Goal: Use online tool/utility: Utilize a website feature to perform a specific function

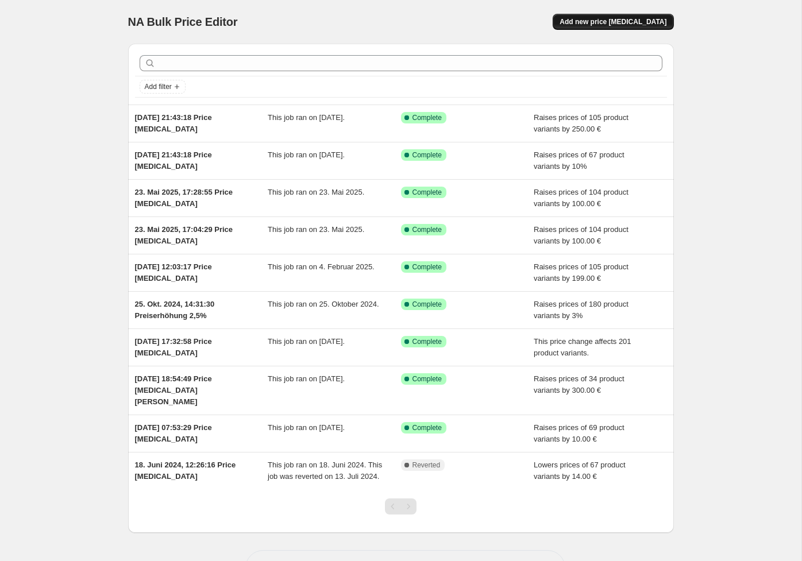
click at [623, 20] on span "Add new price [MEDICAL_DATA]" at bounding box center [612, 21] width 107 height 9
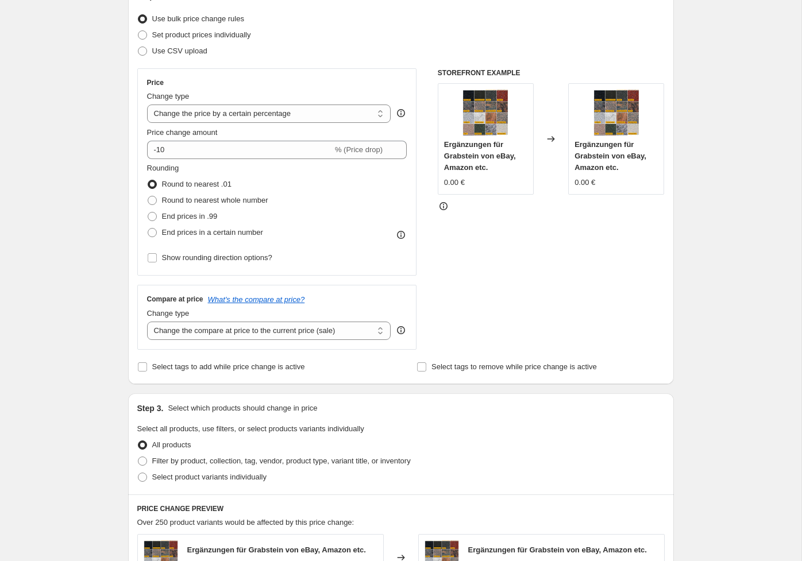
scroll to position [160, 0]
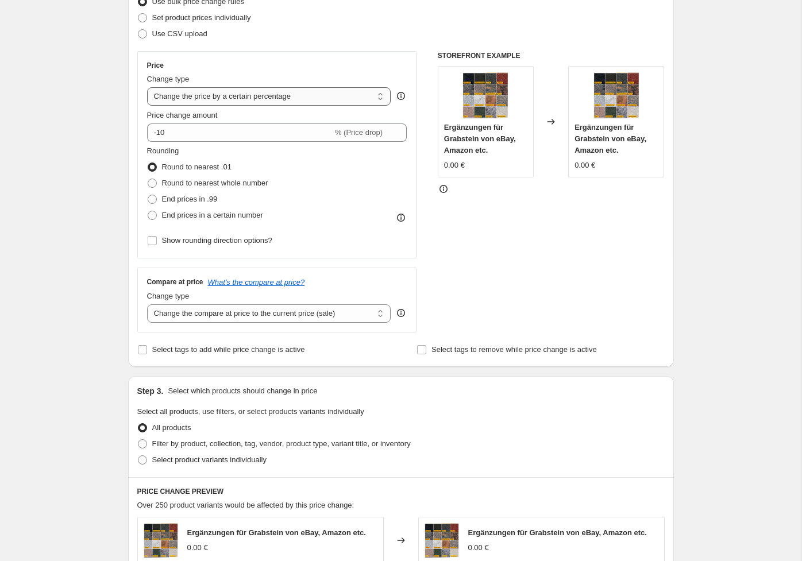
click at [299, 101] on select "Change the price to a certain amount Change the price by a certain amount Chang…" at bounding box center [269, 96] width 244 height 18
select select "by"
click at [147, 87] on select "Change the price to a certain amount Change the price by a certain amount Chang…" at bounding box center [269, 96] width 244 height 18
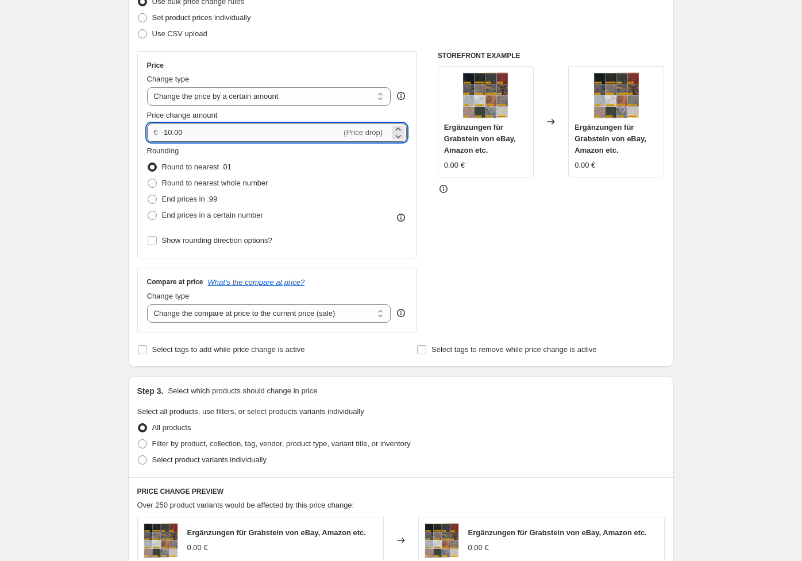
click at [200, 136] on input "-10.00" at bounding box center [251, 132] width 180 height 18
type input "30.00"
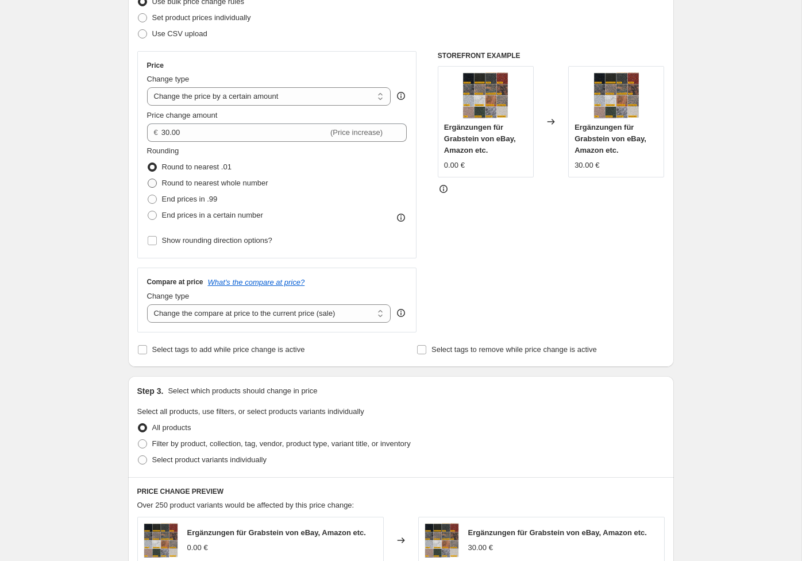
click at [214, 189] on label "Round to nearest whole number" at bounding box center [207, 183] width 121 height 16
click at [148, 179] on input "Round to nearest whole number" at bounding box center [148, 179] width 1 height 1
radio input "true"
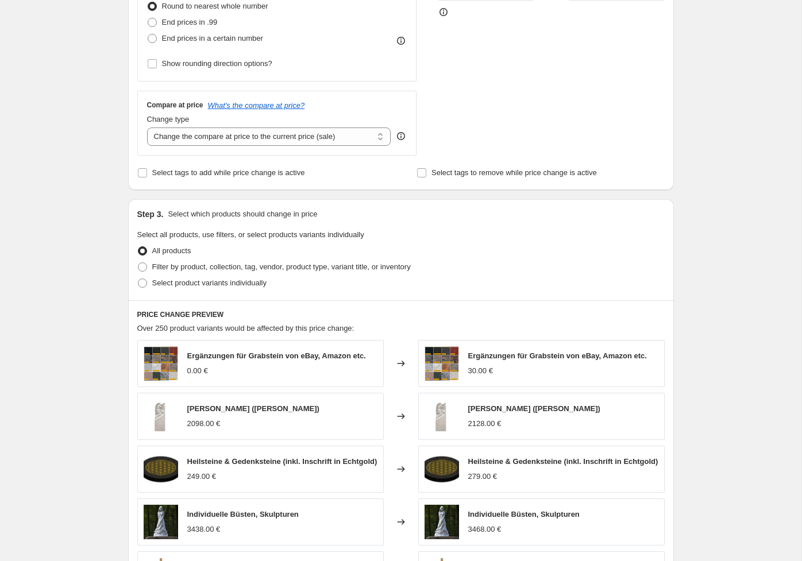
scroll to position [356, 0]
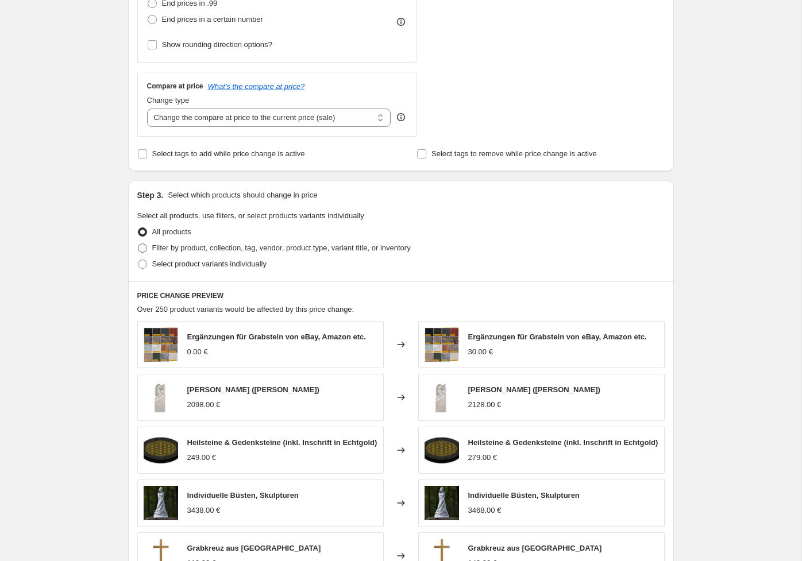
click at [223, 250] on span "Filter by product, collection, tag, vendor, product type, variant title, or inv…" at bounding box center [281, 247] width 258 height 9
click at [138, 244] on input "Filter by product, collection, tag, vendor, product type, variant title, or inv…" at bounding box center [138, 243] width 1 height 1
radio input "true"
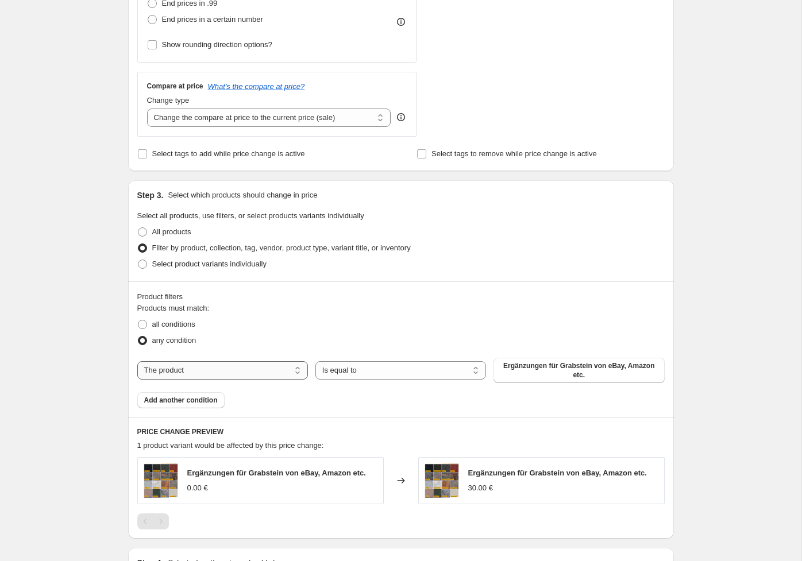
click at [278, 366] on select "The product The product's collection The product's tag The product's vendor The…" at bounding box center [222, 370] width 171 height 18
select select "tag"
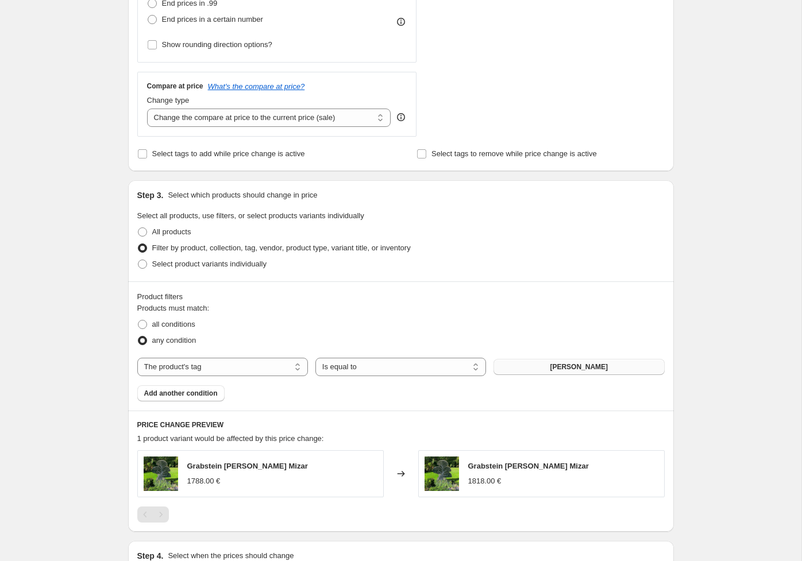
click at [543, 366] on button "[PERSON_NAME]" at bounding box center [578, 367] width 171 height 16
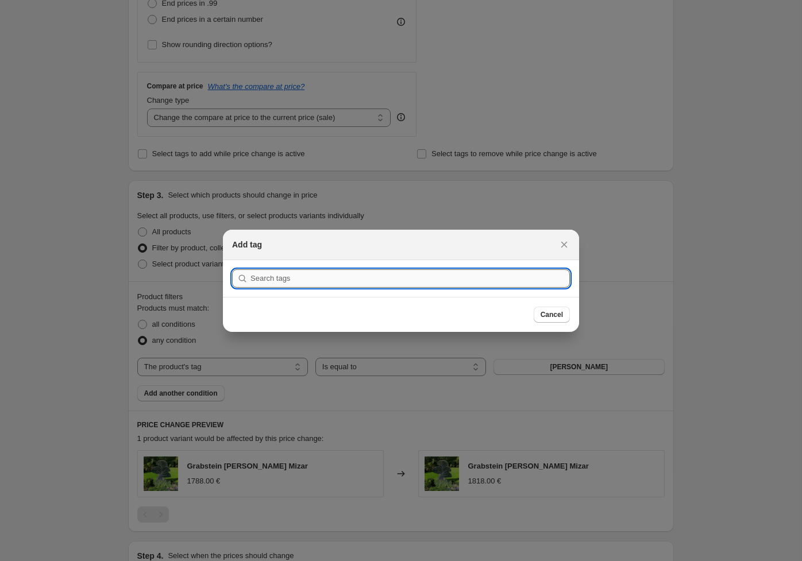
click at [461, 277] on input ":r2f:" at bounding box center [409, 278] width 319 height 18
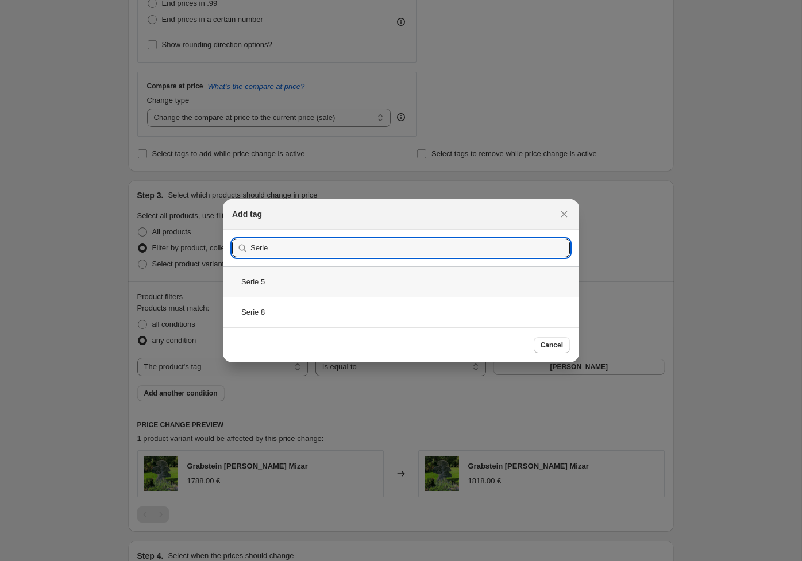
type input "Serie"
click at [329, 282] on div "Serie 5" at bounding box center [401, 281] width 356 height 30
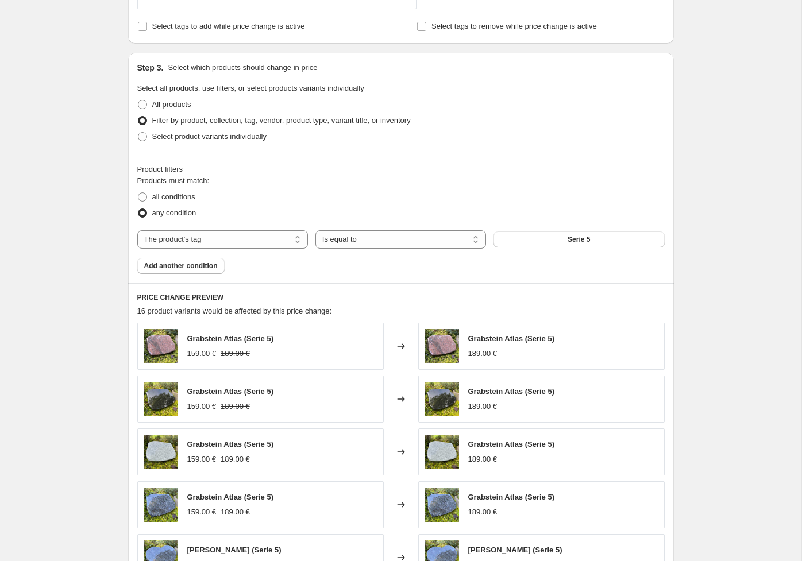
scroll to position [488, 0]
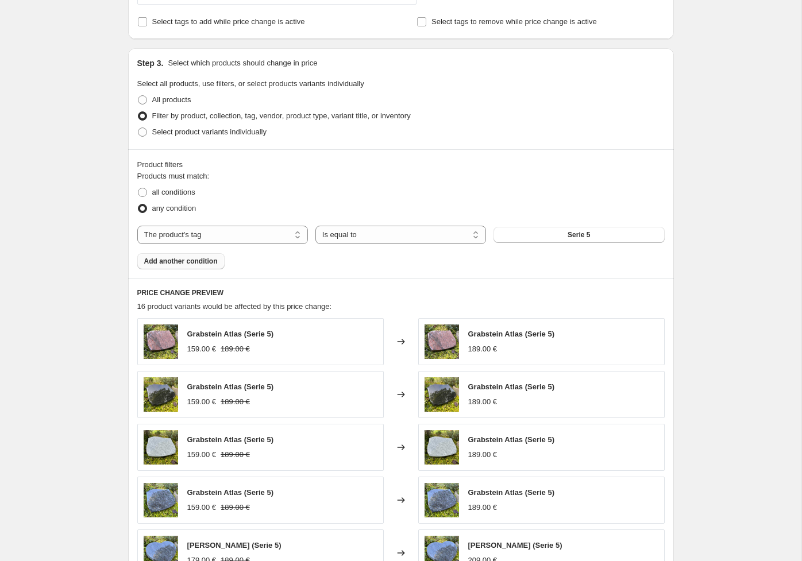
click at [198, 264] on span "Add another condition" at bounding box center [181, 261] width 74 height 9
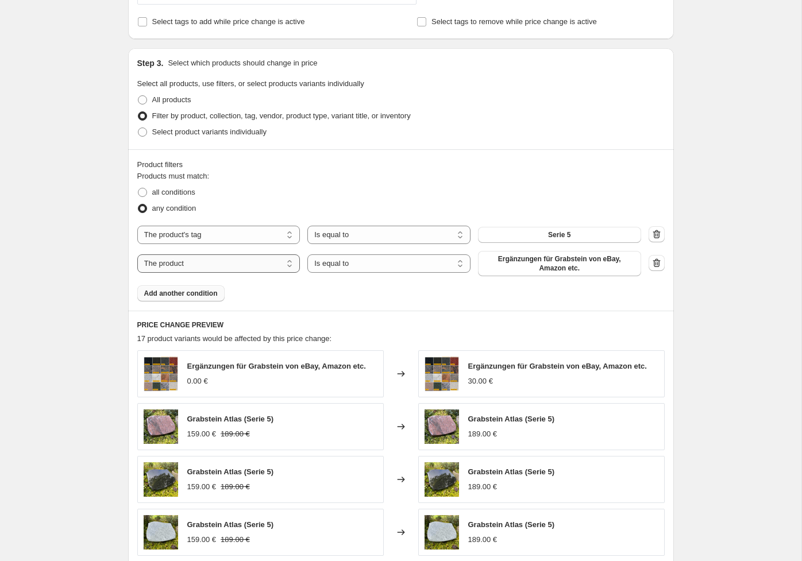
click at [247, 263] on select "The product The product's collection The product's tag The product's vendor The…" at bounding box center [218, 263] width 163 height 18
select select "tag"
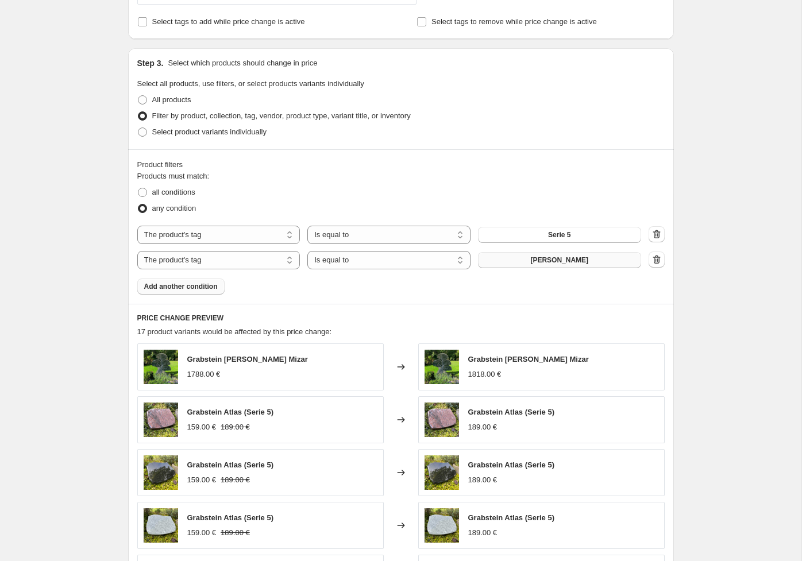
click at [563, 258] on span "[PERSON_NAME]" at bounding box center [559, 260] width 58 height 9
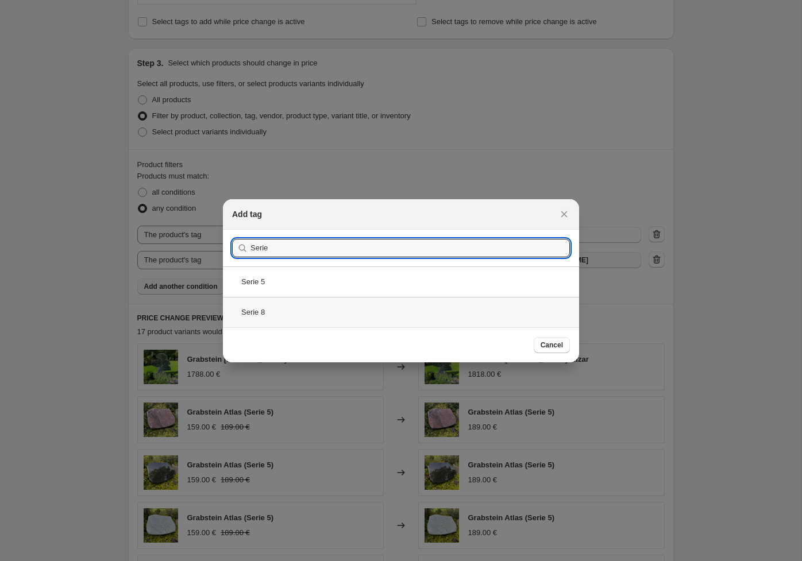
type input "Serie"
click at [299, 310] on div "Serie 8" at bounding box center [401, 312] width 356 height 30
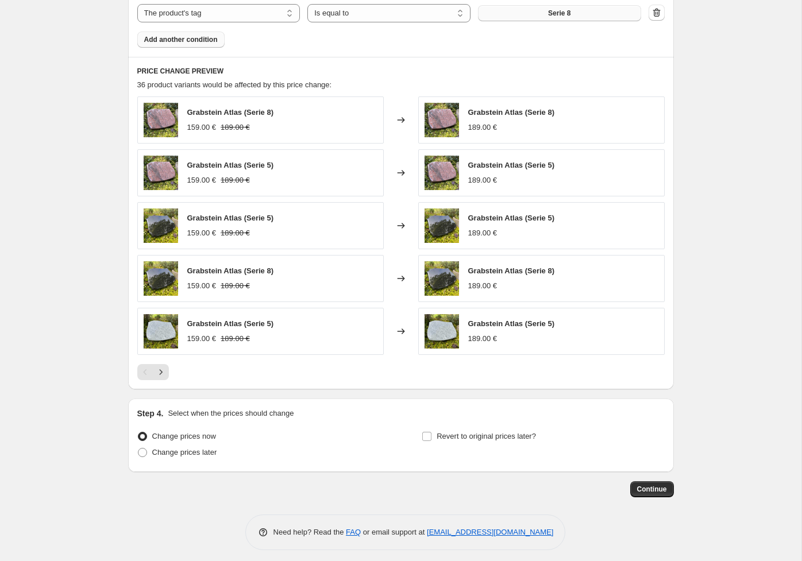
scroll to position [741, 0]
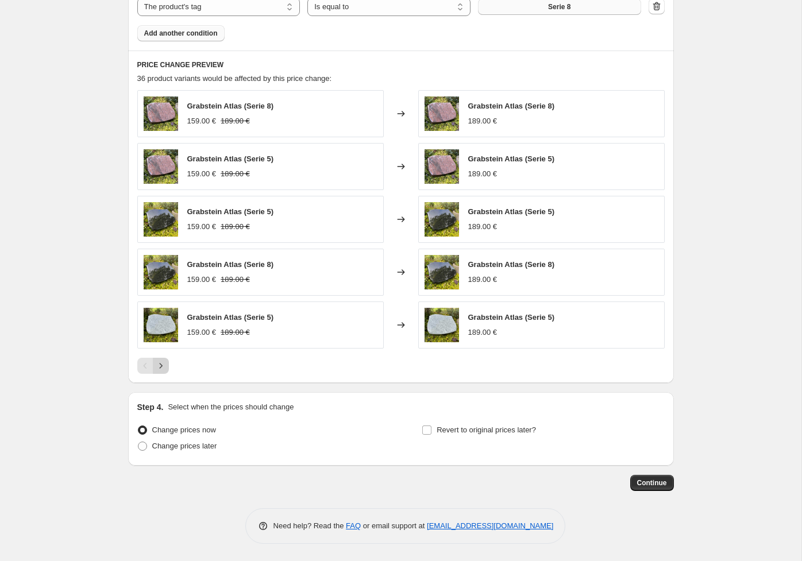
click at [158, 363] on icon "Next" at bounding box center [160, 365] width 11 height 11
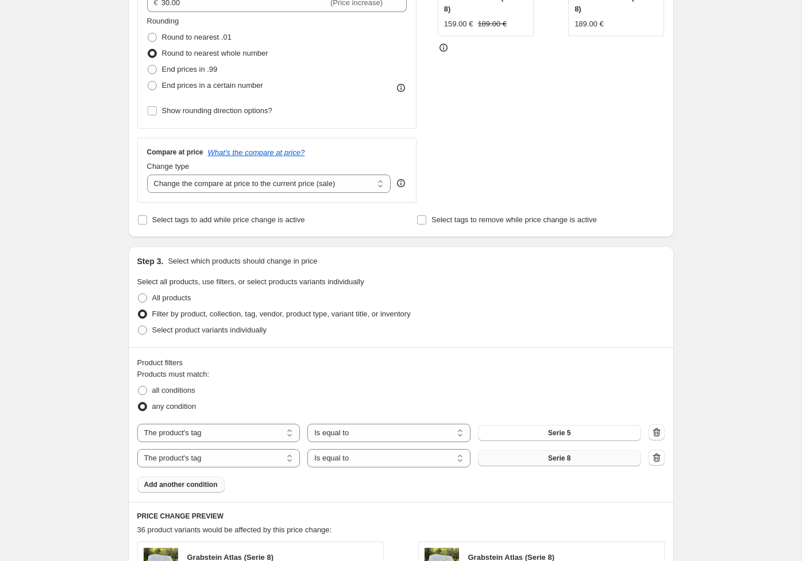
scroll to position [84, 0]
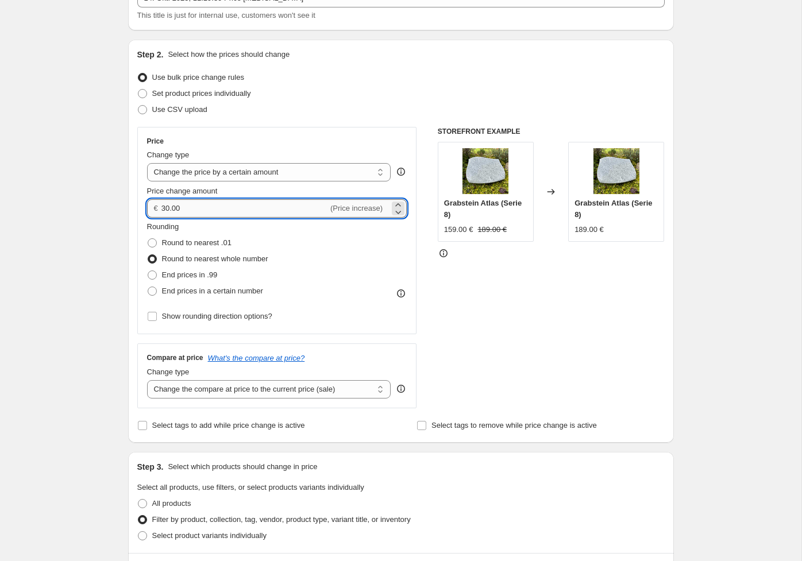
click at [176, 206] on input "30.00" at bounding box center [244, 208] width 167 height 18
type input "20.00"
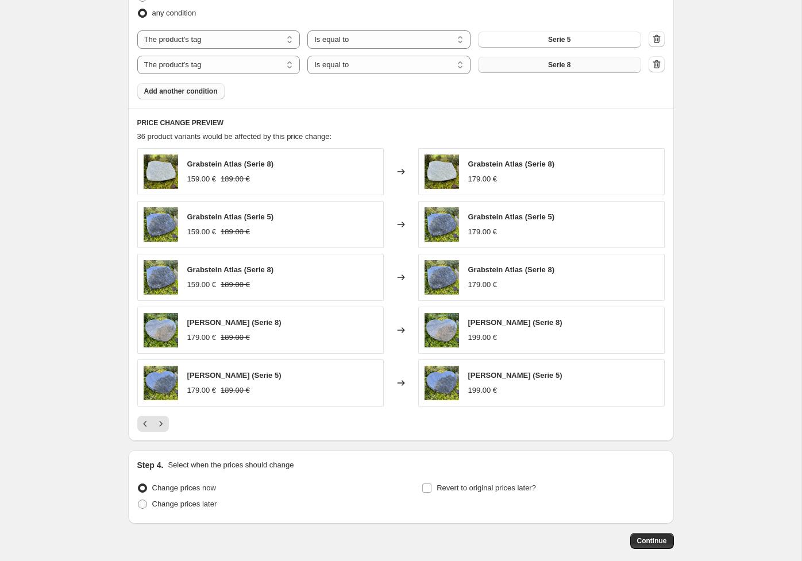
scroll to position [741, 0]
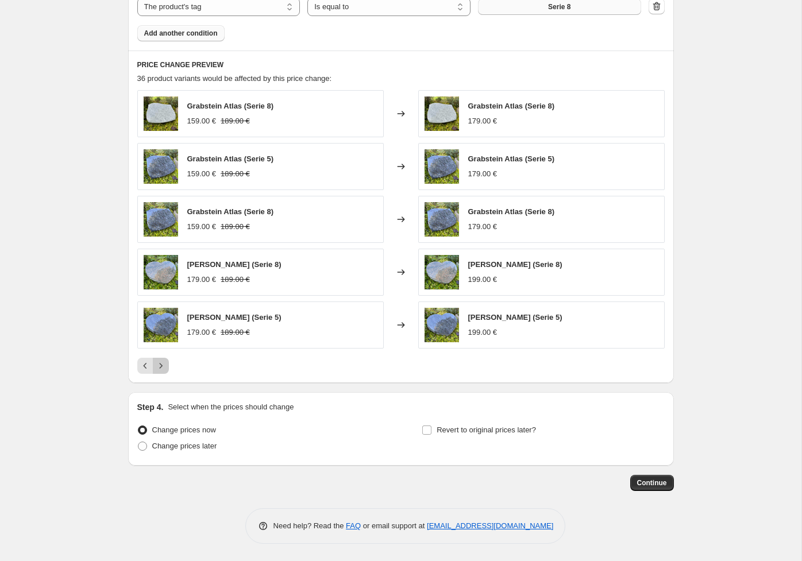
click at [164, 369] on icon "Next" at bounding box center [160, 365] width 11 height 11
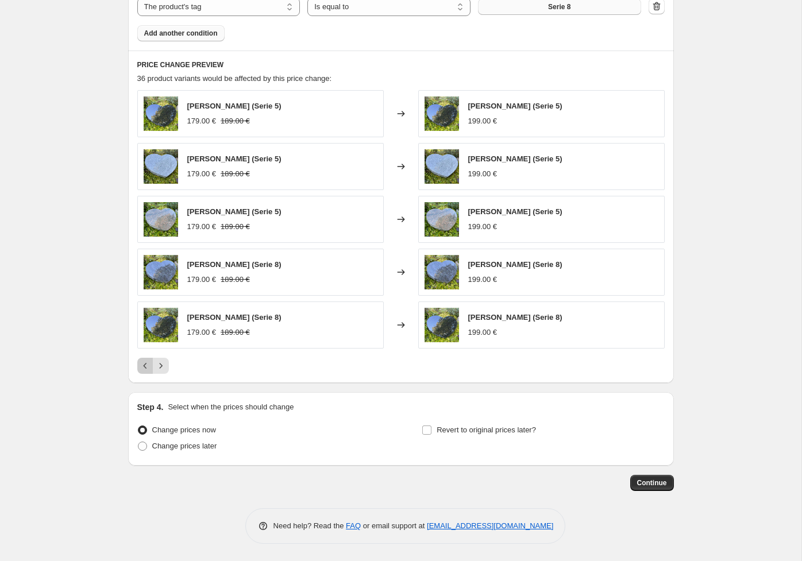
click at [143, 369] on icon "Previous" at bounding box center [145, 365] width 11 height 11
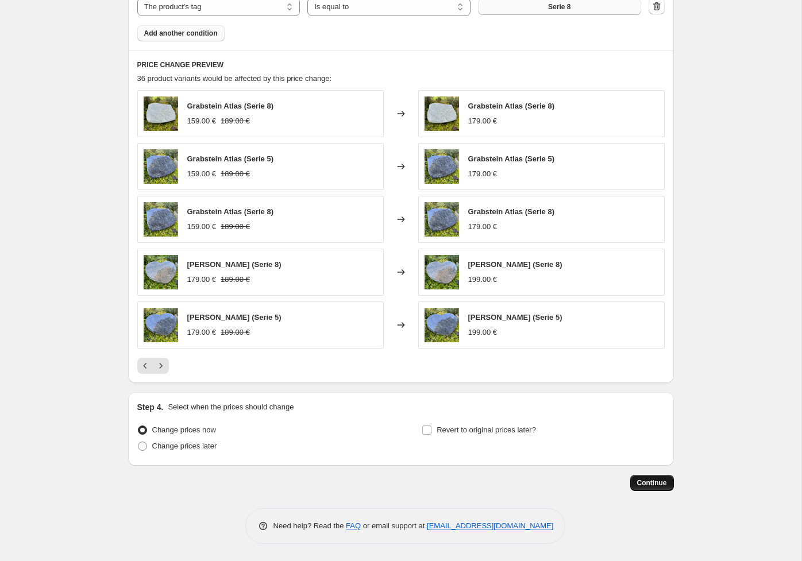
click at [646, 478] on span "Continue" at bounding box center [652, 482] width 30 height 9
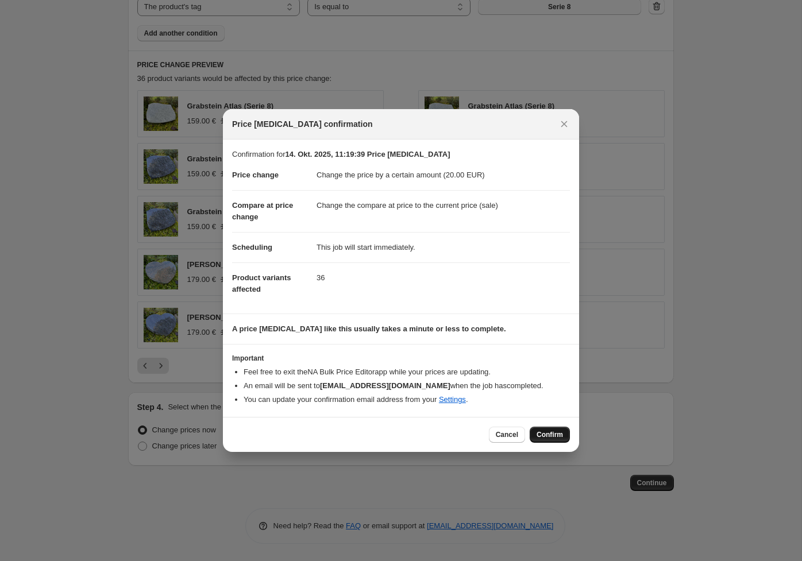
click at [554, 435] on span "Confirm" at bounding box center [549, 434] width 26 height 9
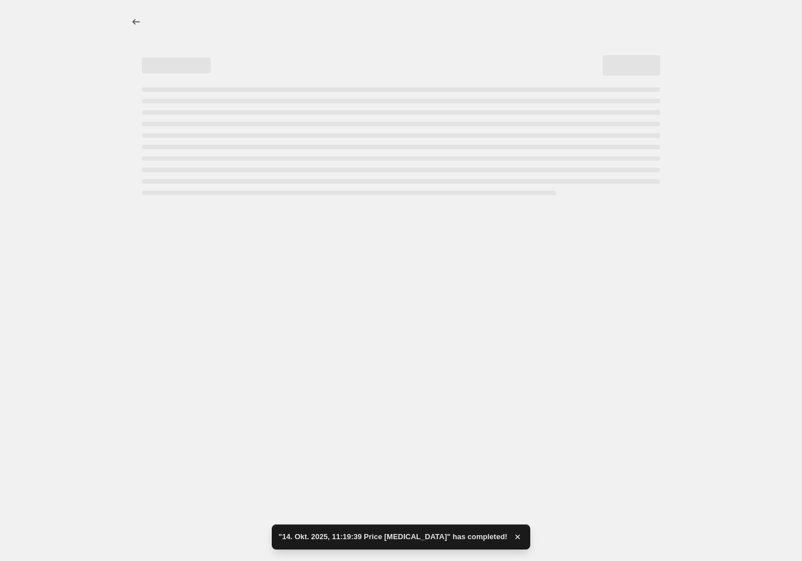
select select "by"
select select "tag"
